Goal: Information Seeking & Learning: Stay updated

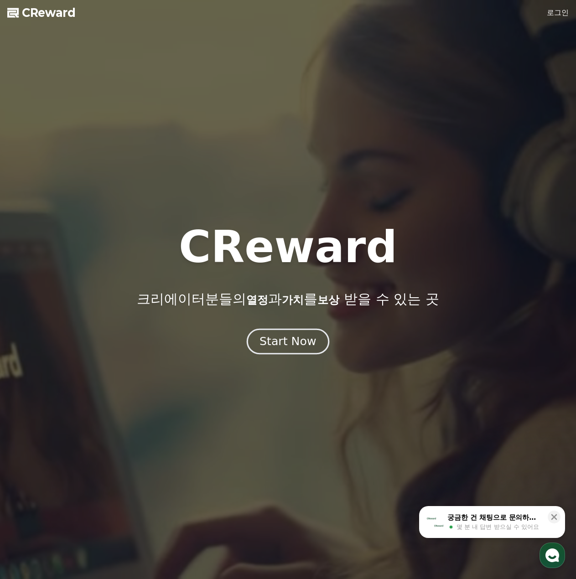
drag, startPoint x: 0, startPoint y: 0, endPoint x: 301, endPoint y: 347, distance: 459.1
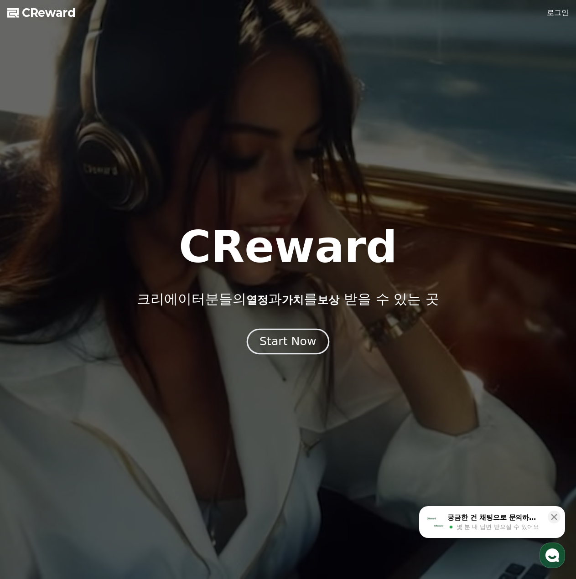
click at [301, 347] on div "Start Now" at bounding box center [287, 341] width 57 height 15
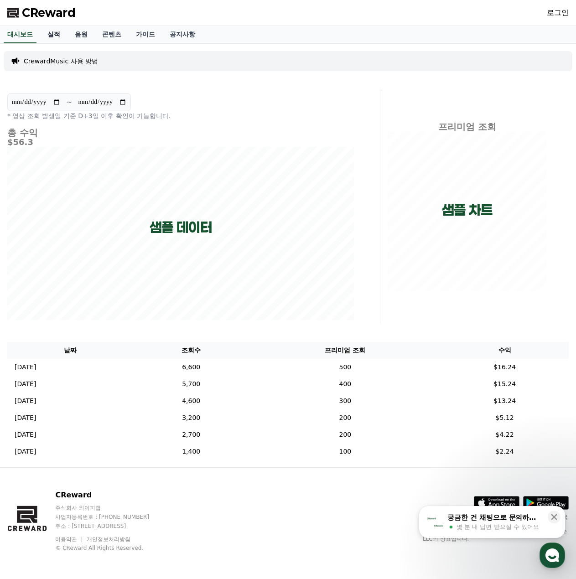
click at [56, 35] on link "실적" at bounding box center [53, 34] width 27 height 17
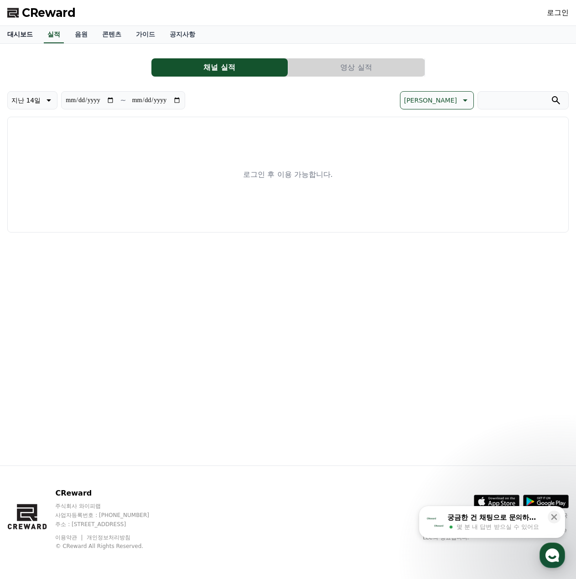
click at [22, 32] on link "대시보드" at bounding box center [20, 34] width 40 height 17
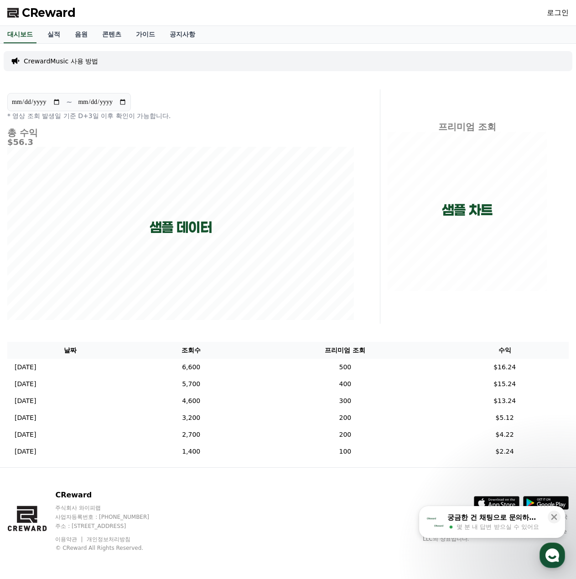
click at [76, 64] on p "CrewardMusic 사용 방법" at bounding box center [61, 61] width 74 height 9
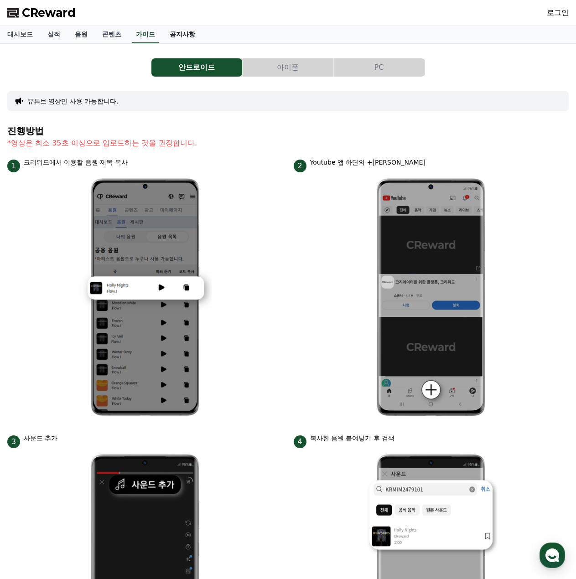
click at [187, 36] on link "공지사항" at bounding box center [182, 34] width 40 height 17
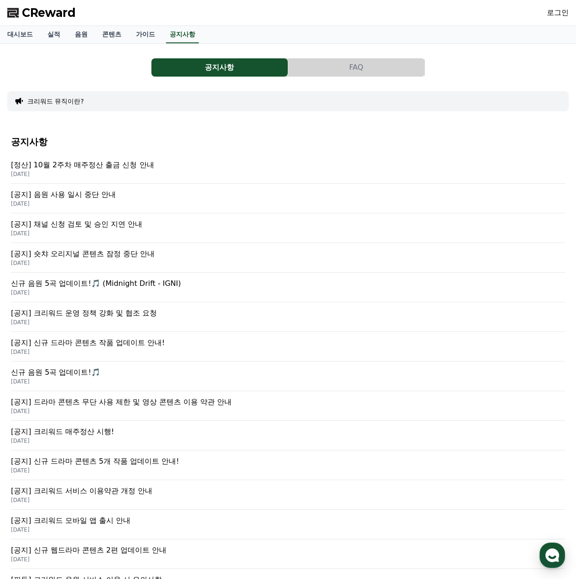
click at [109, 191] on p "[공지] 음원 사용 일시 중단 안내" at bounding box center [288, 194] width 554 height 11
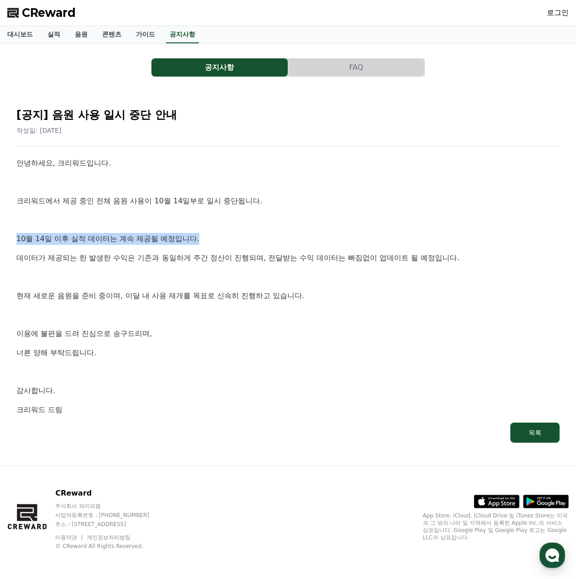
drag, startPoint x: 16, startPoint y: 238, endPoint x: 219, endPoint y: 244, distance: 202.9
click at [219, 244] on p "10월 14일 이후 실적 데이터는 계속 제공될 예정입니다." at bounding box center [287, 239] width 543 height 12
drag, startPoint x: 61, startPoint y: 258, endPoint x: 89, endPoint y: 261, distance: 28.4
click at [63, 260] on p "데이터가 제공되는 한 발생한 수익은 기존과 동일하게 주간 정산이 진행되며, 전달받는 수익 데이터는 빠짐없이 업데이트 될 예정입니다." at bounding box center [287, 258] width 543 height 12
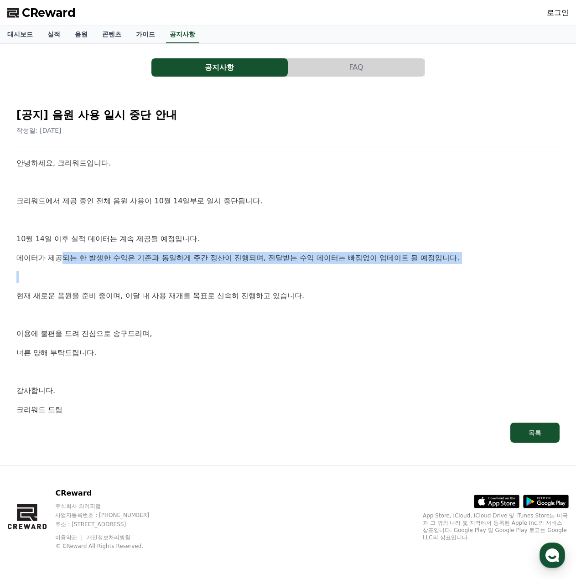
drag, startPoint x: 89, startPoint y: 261, endPoint x: 411, endPoint y: 277, distance: 322.6
click at [525, 269] on div "안녕하세요, 크리워드입니다. 크리워드에서 제공 중인 전체 음원 사용이 10월 14일부로 일시 중단됩니다. [DATE] 이후 실적 데이터는 계속…" at bounding box center [287, 286] width 543 height 258
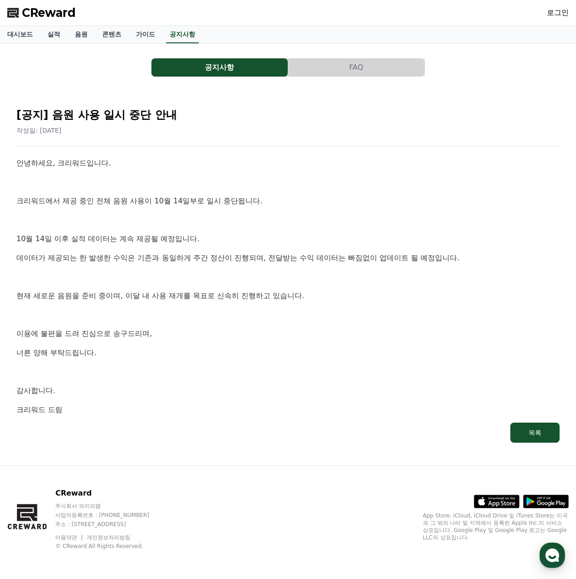
drag, startPoint x: 122, startPoint y: 297, endPoint x: 209, endPoint y: 299, distance: 86.6
click at [139, 299] on p "현재 새로운 음원을 준비 중이며, 이달 내 사용 재개를 목표로 신속히 진행하고 있습니다." at bounding box center [287, 296] width 543 height 12
drag, startPoint x: 209, startPoint y: 299, endPoint x: 343, endPoint y: 306, distance: 134.2
click at [342, 308] on div "안녕하세요, 크리워드입니다. 크리워드에서 제공 중인 전체 음원 사용이 10월 14일부로 일시 중단됩니다. [DATE] 이후 실적 데이터는 계속…" at bounding box center [287, 286] width 543 height 258
click at [265, 319] on p at bounding box center [287, 315] width 543 height 12
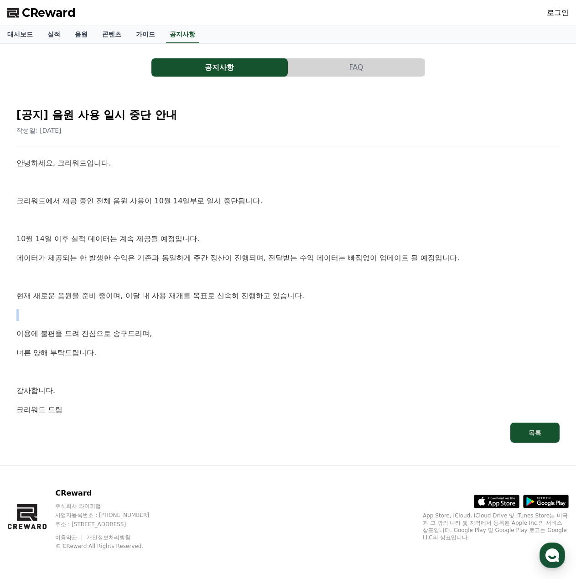
click at [265, 319] on p at bounding box center [287, 315] width 543 height 12
click at [191, 309] on p at bounding box center [287, 315] width 543 height 12
click at [178, 295] on p "현재 새로운 음원을 준비 중이며, 이달 내 사용 재개를 목표로 신속히 진행하고 있습니다." at bounding box center [287, 296] width 543 height 12
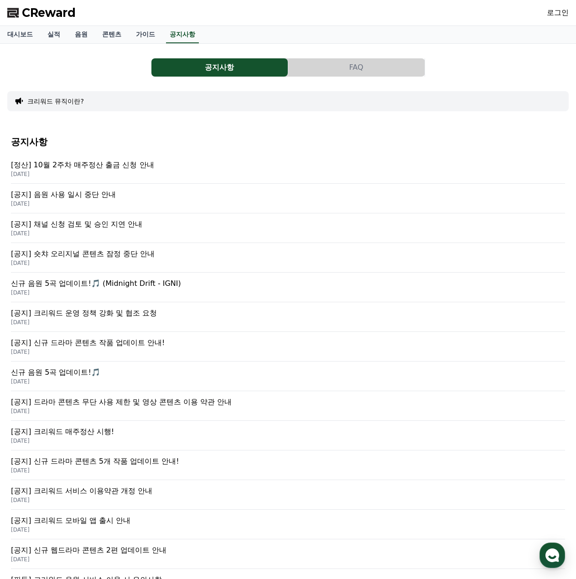
click at [101, 196] on p "[공지] 음원 사용 일시 중단 안내" at bounding box center [288, 194] width 554 height 11
